Goal: Task Accomplishment & Management: Manage account settings

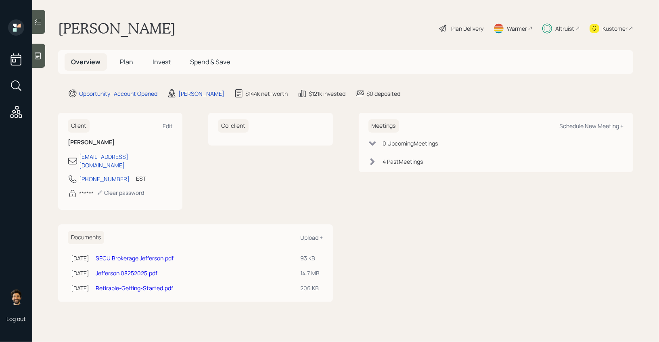
click at [166, 71] on div "Overview Plan Invest Spend & Save" at bounding box center [345, 62] width 575 height 24
click at [162, 57] on span "Invest" at bounding box center [162, 61] width 18 height 9
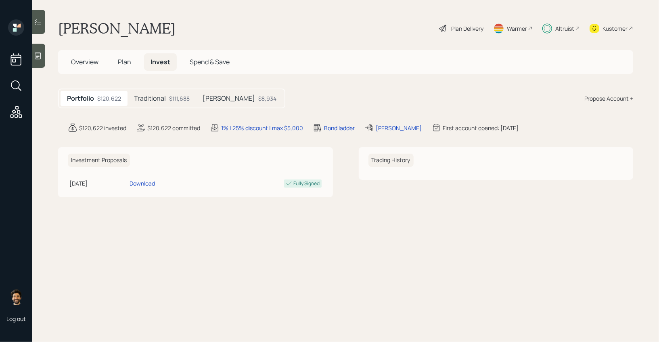
click at [154, 101] on h5 "Traditional" at bounding box center [150, 98] width 32 height 8
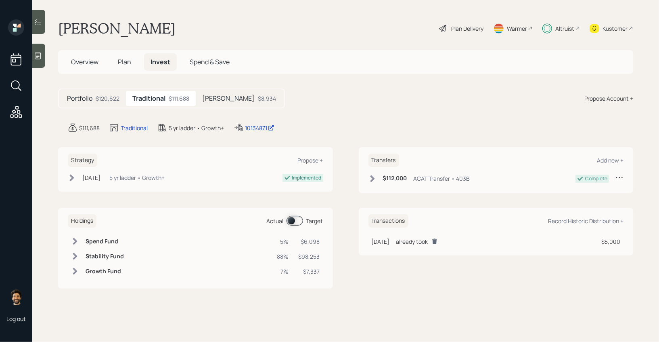
click at [299, 218] on span at bounding box center [295, 221] width 17 height 10
click at [553, 29] on div "Altruist" at bounding box center [562, 28] width 38 height 18
